Goal: Find contact information: Find contact information

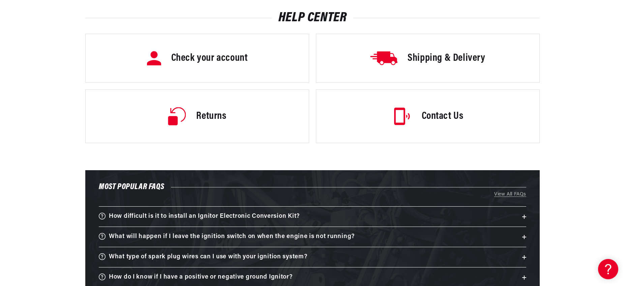
scroll to position [150, 0]
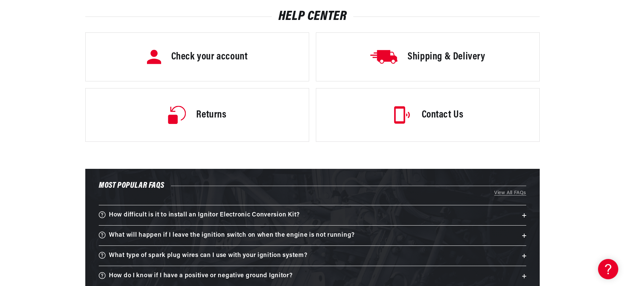
click at [455, 111] on h3 "Contact Us" at bounding box center [443, 115] width 42 height 14
